Goal: Information Seeking & Learning: Learn about a topic

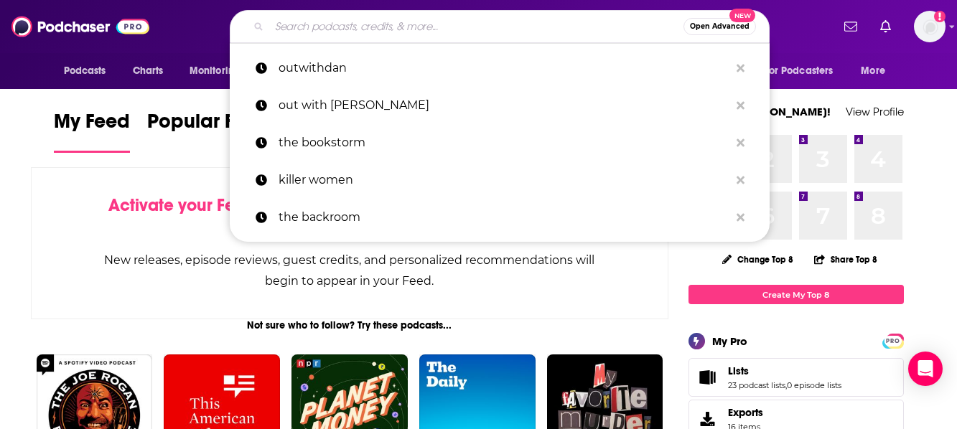
click at [345, 25] on input "Search podcasts, credits, & more..." at bounding box center [476, 26] width 414 height 23
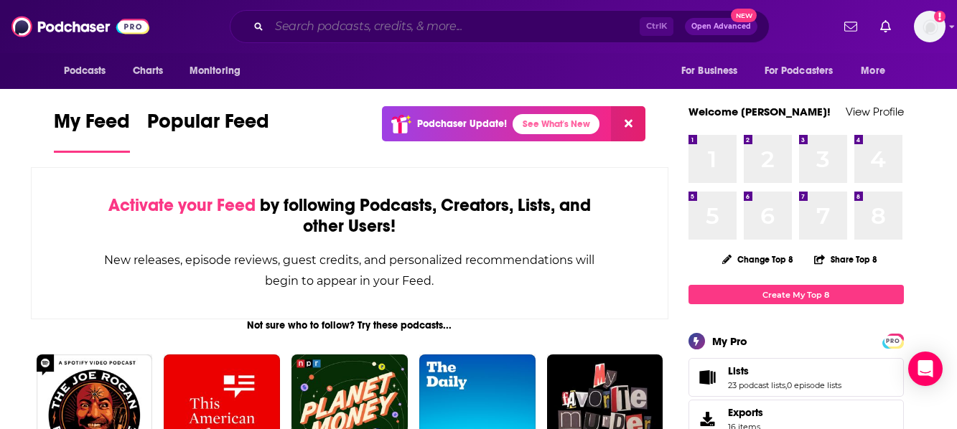
click at [518, 24] on input "Search podcasts, credits, & more..." at bounding box center [454, 26] width 370 height 23
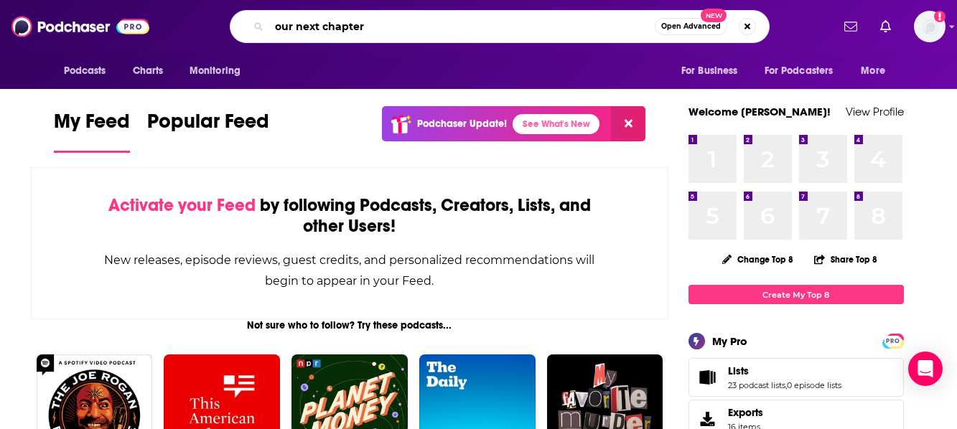
type input "our next chapter"
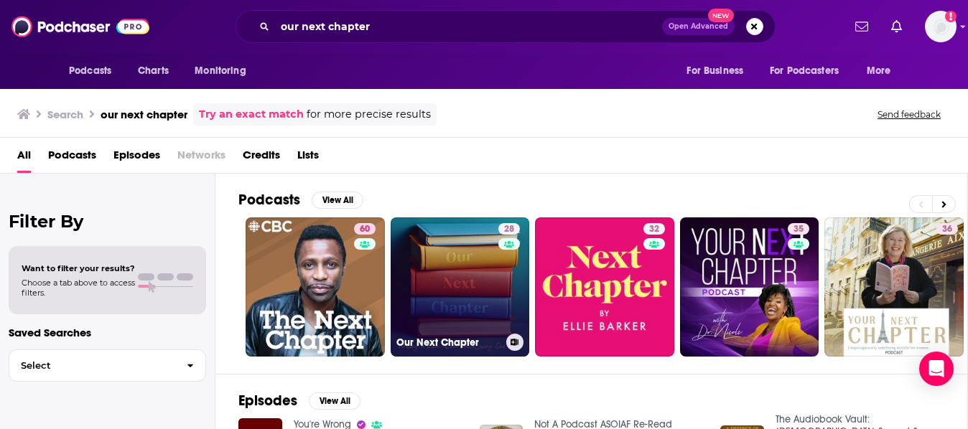
click at [449, 287] on link "28 Our Next Chapter" at bounding box center [459, 286] width 139 height 139
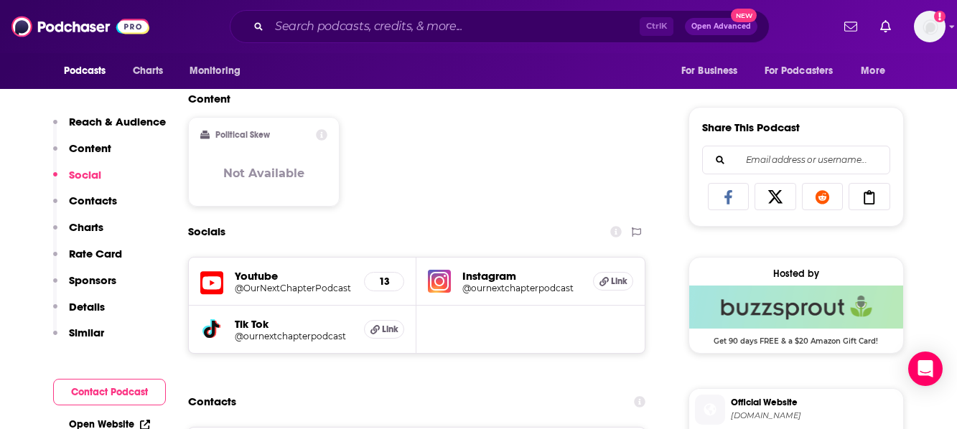
scroll to position [933, 0]
